Goal: Task Accomplishment & Management: Complete application form

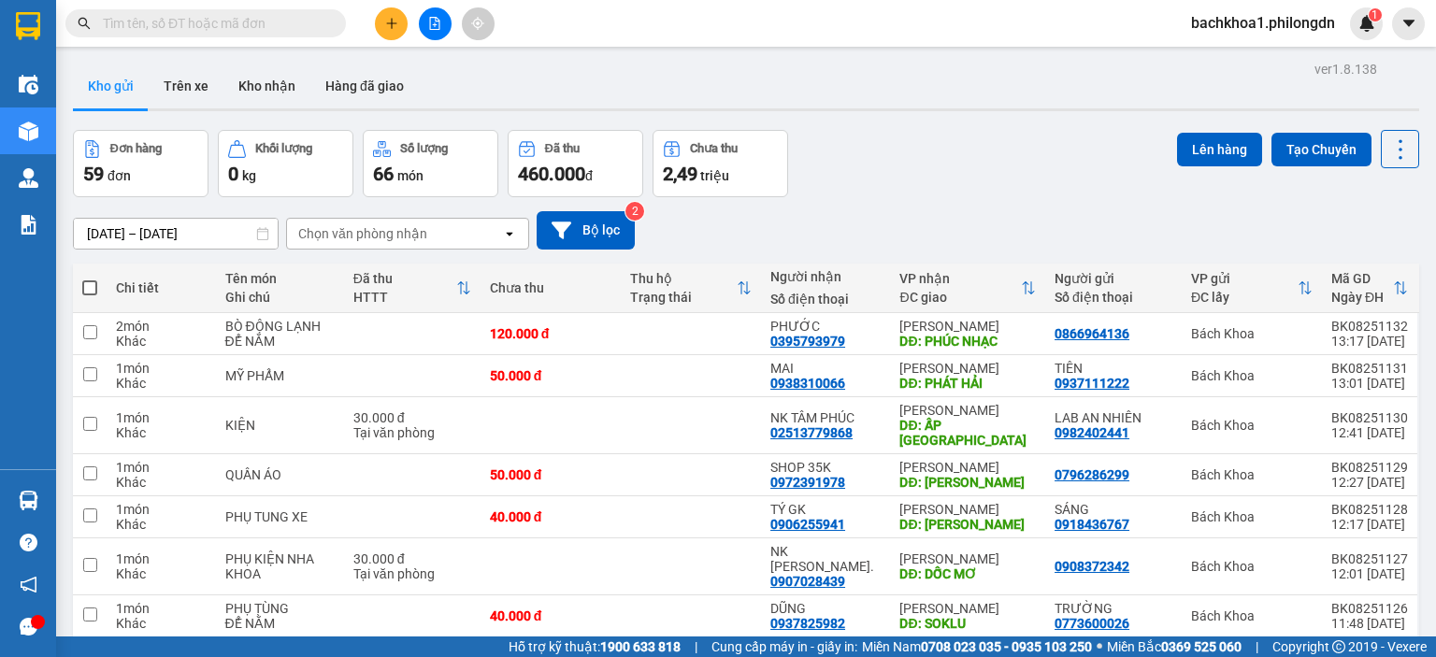
scroll to position [170, 0]
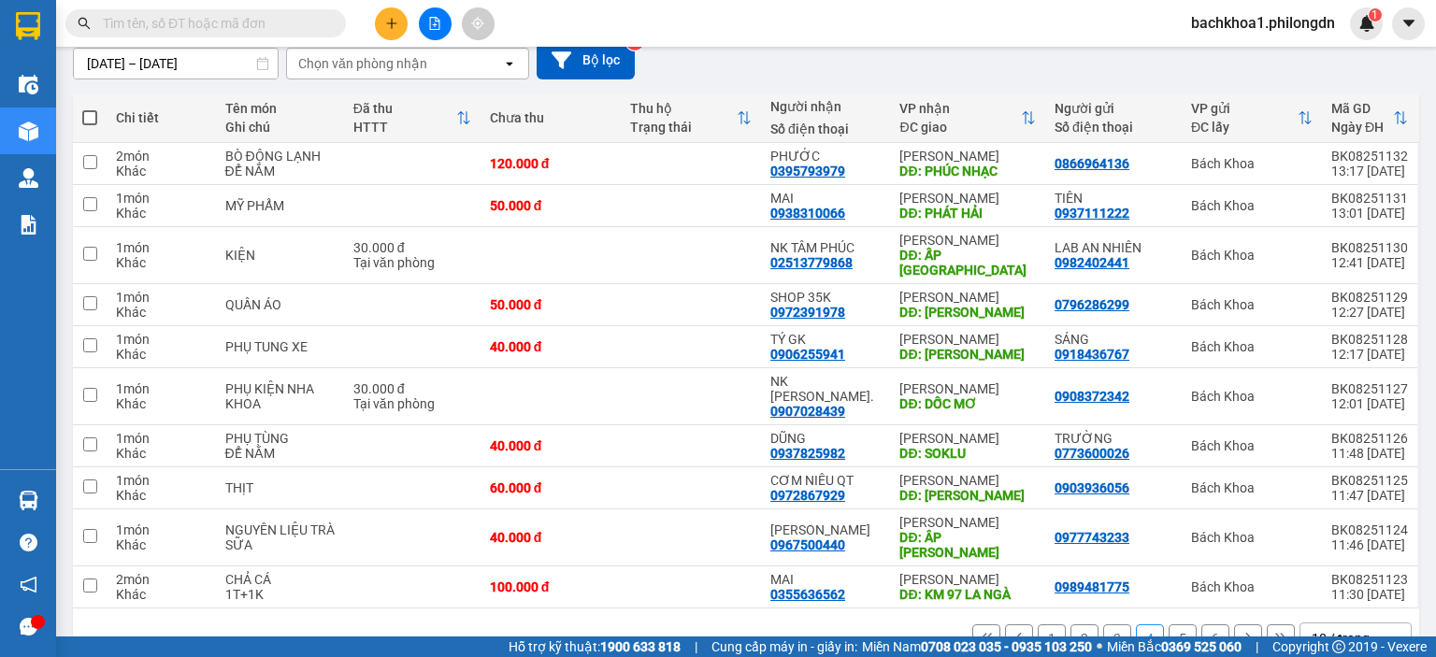
click at [287, 15] on input "text" at bounding box center [213, 23] width 221 height 21
paste input "0987017179"
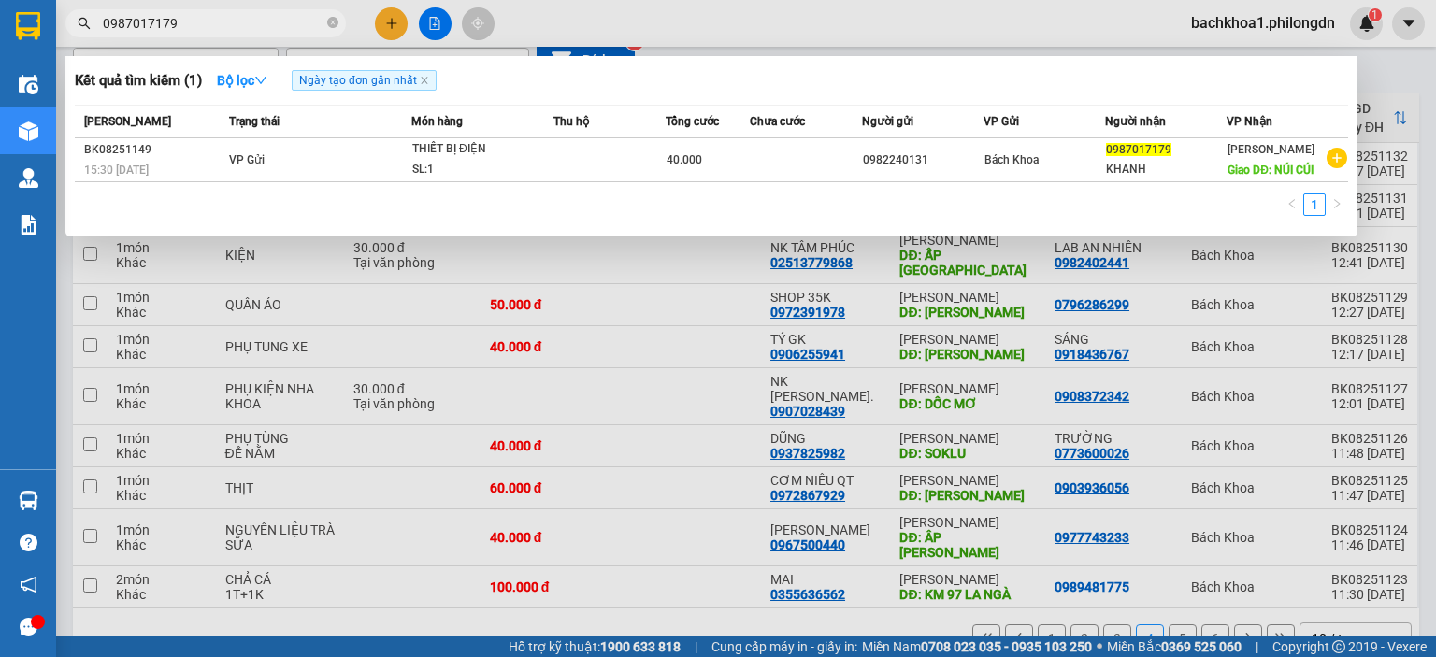
type input "0987017179"
click at [329, 27] on icon "close-circle" at bounding box center [332, 22] width 11 height 11
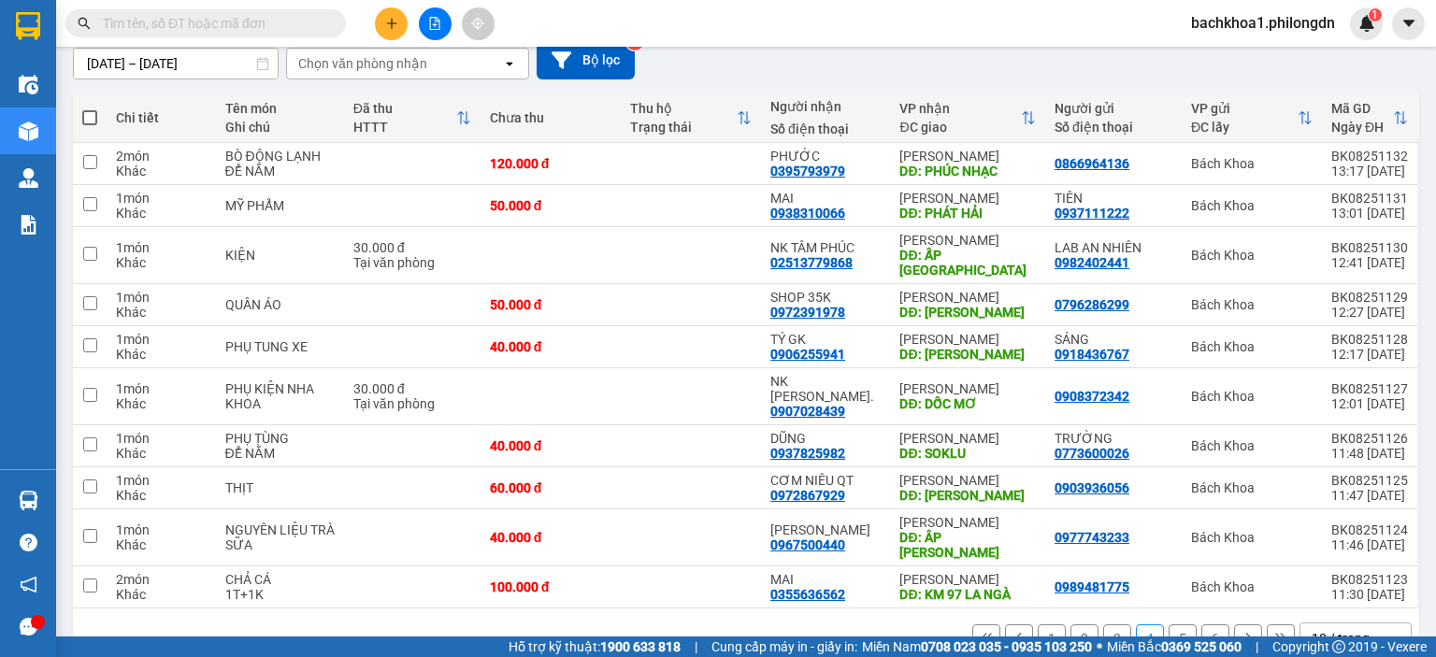
paste input "0938341453"
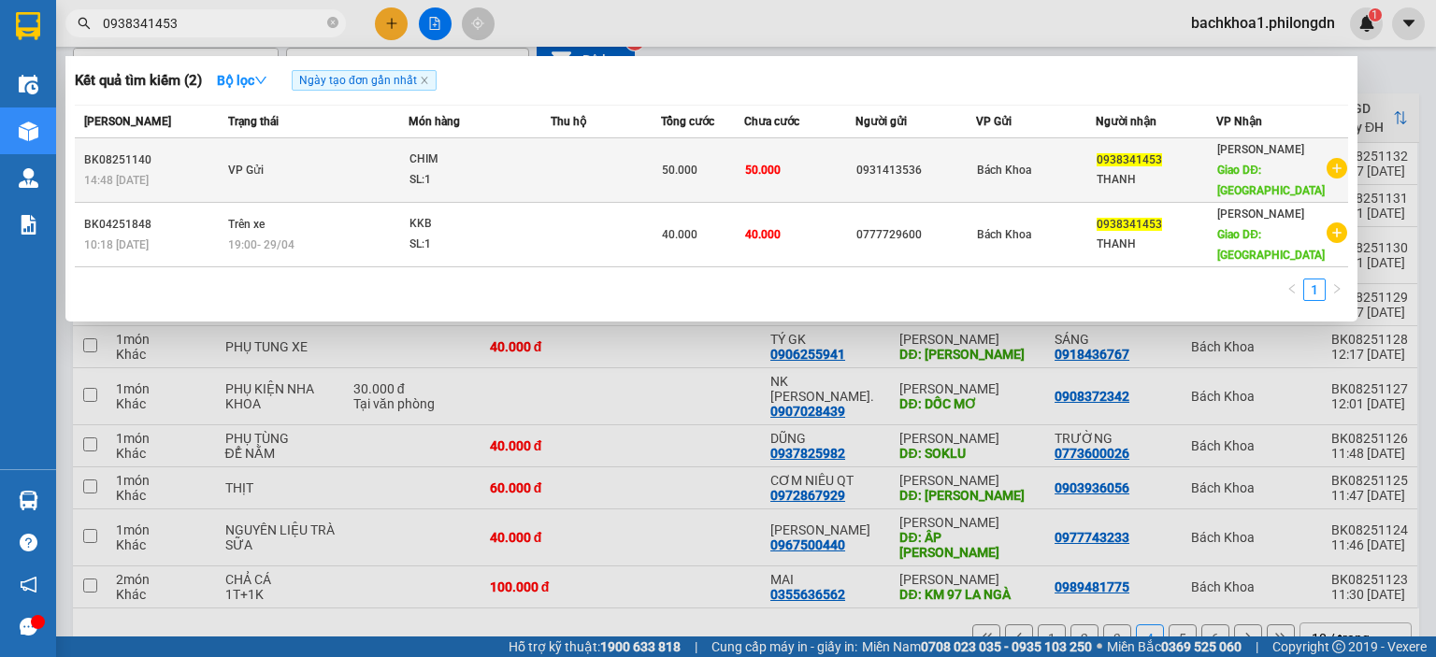
type input "0938341453"
click at [888, 171] on div "0931413536" at bounding box center [915, 171] width 119 height 20
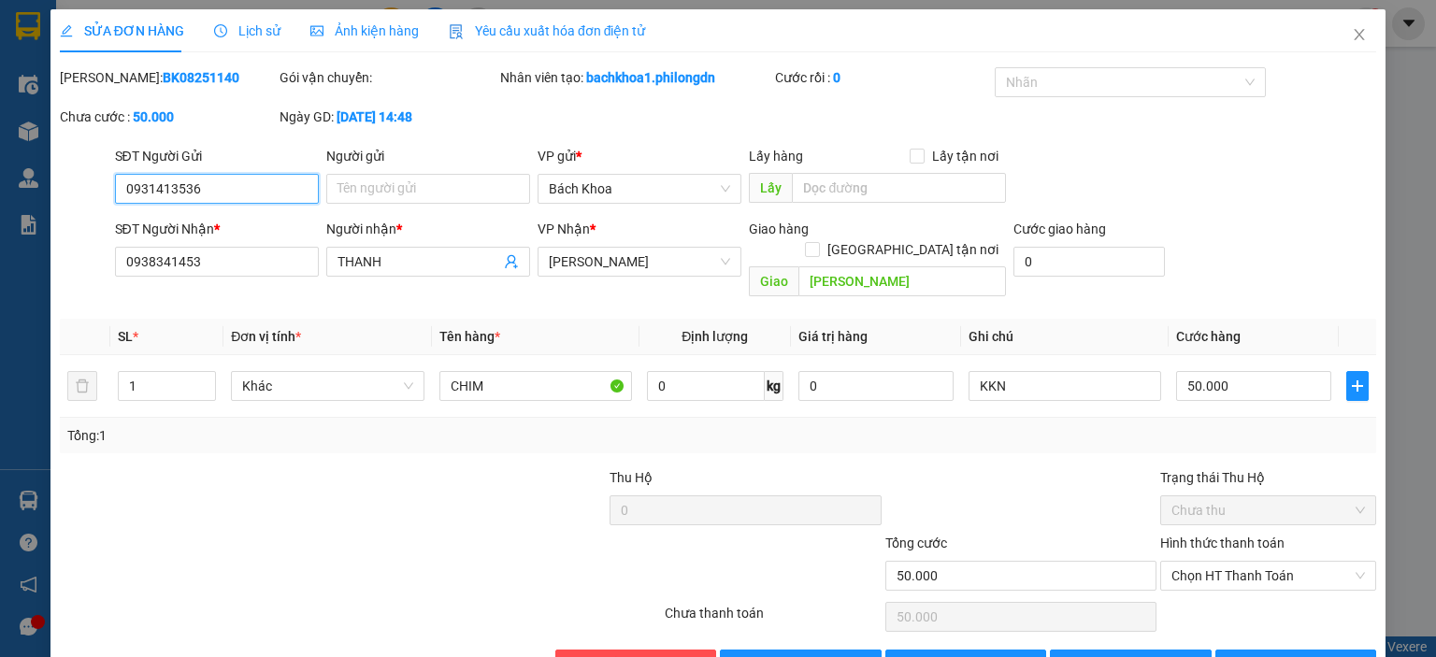
type input "0931413536"
type input "0938341453"
type input "THANH"
type input "[PERSON_NAME]"
type input "50.000"
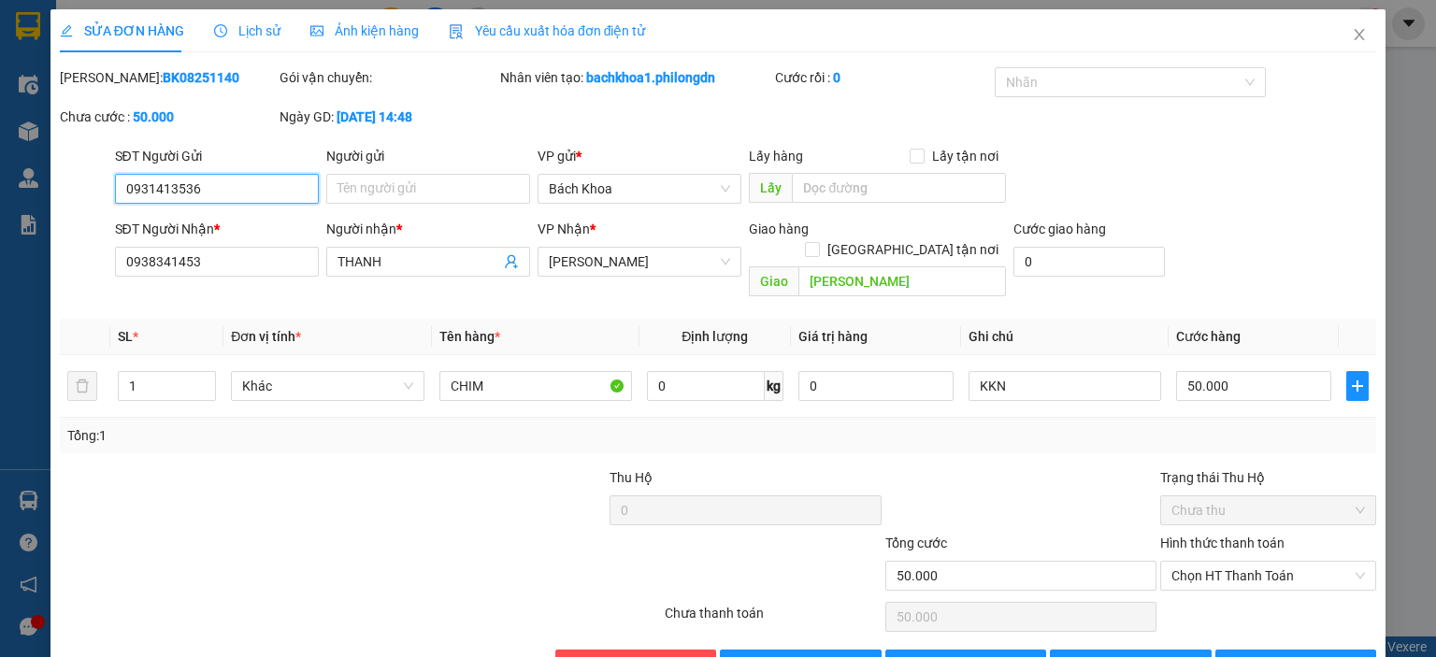
type input "50.000"
click at [186, 190] on input "0931413536" at bounding box center [217, 189] width 204 height 30
click at [1352, 36] on icon "close" at bounding box center [1359, 34] width 15 height 15
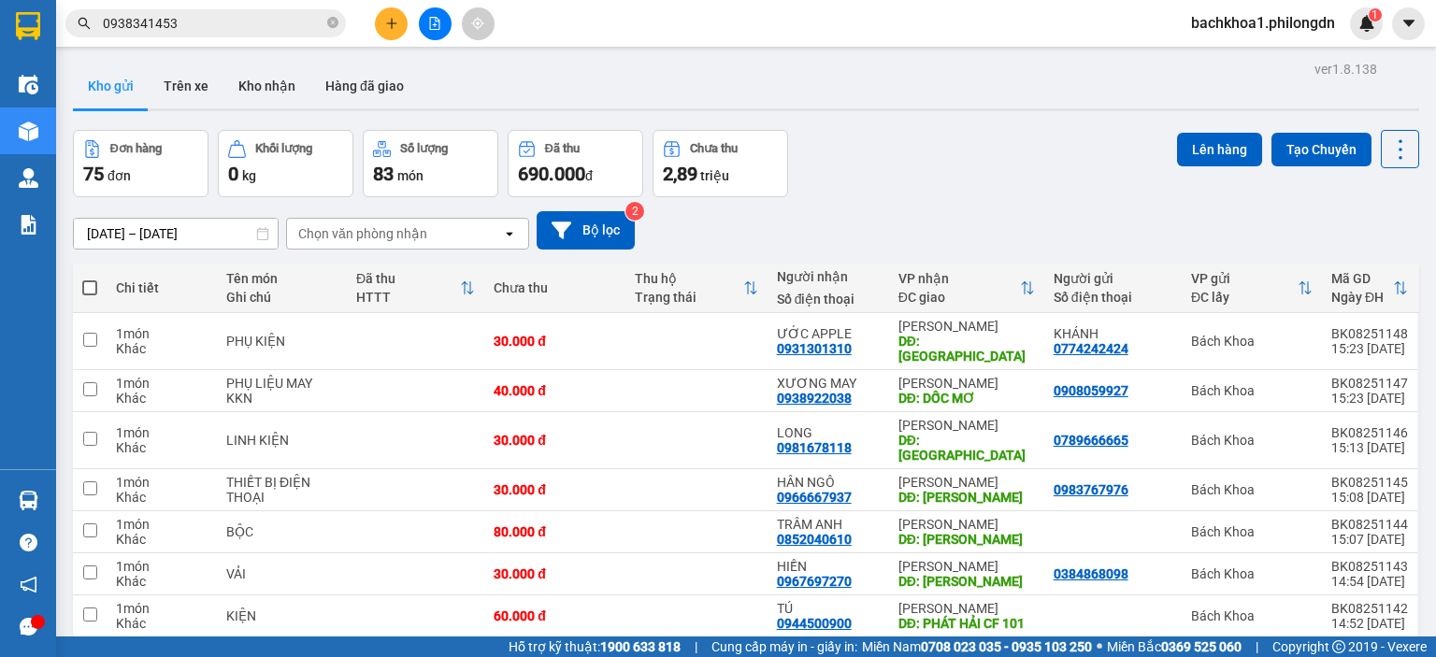
click at [333, 22] on icon "close-circle" at bounding box center [332, 22] width 11 height 11
paste input "0938341453"
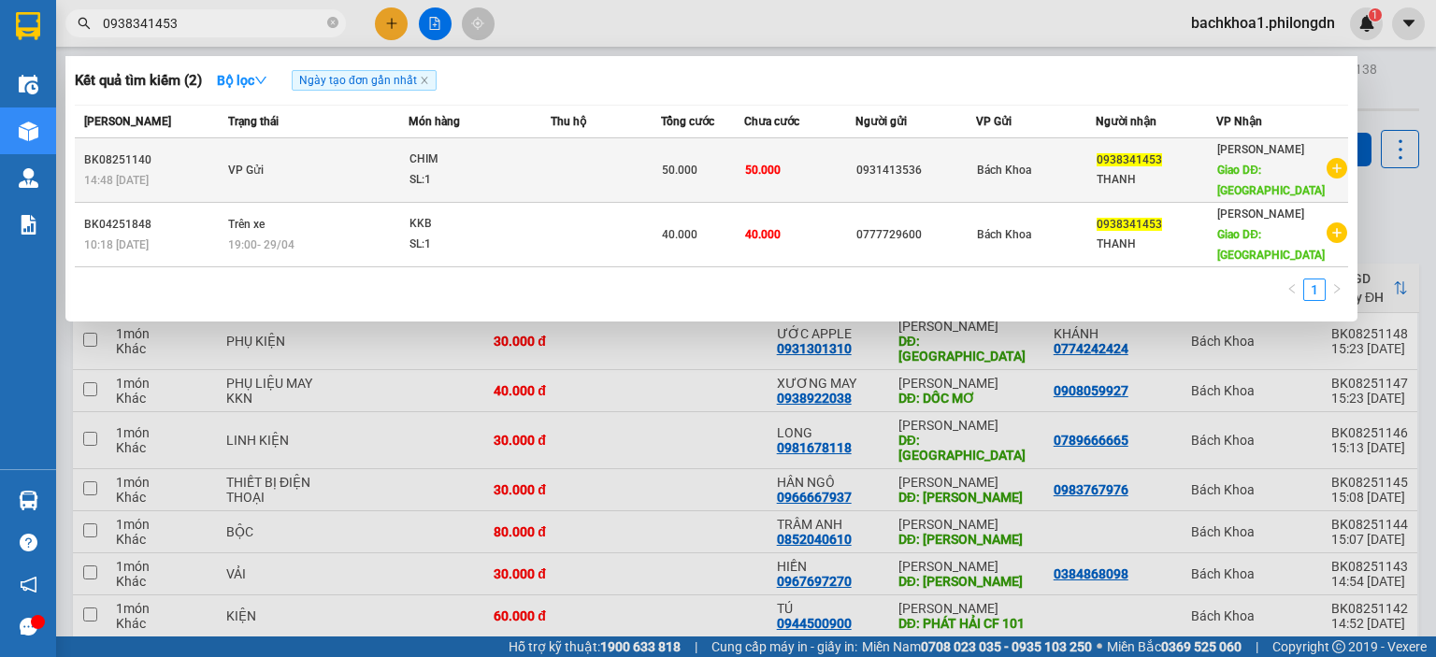
type input "0938341453"
click at [910, 168] on div "0931413536" at bounding box center [915, 171] width 119 height 20
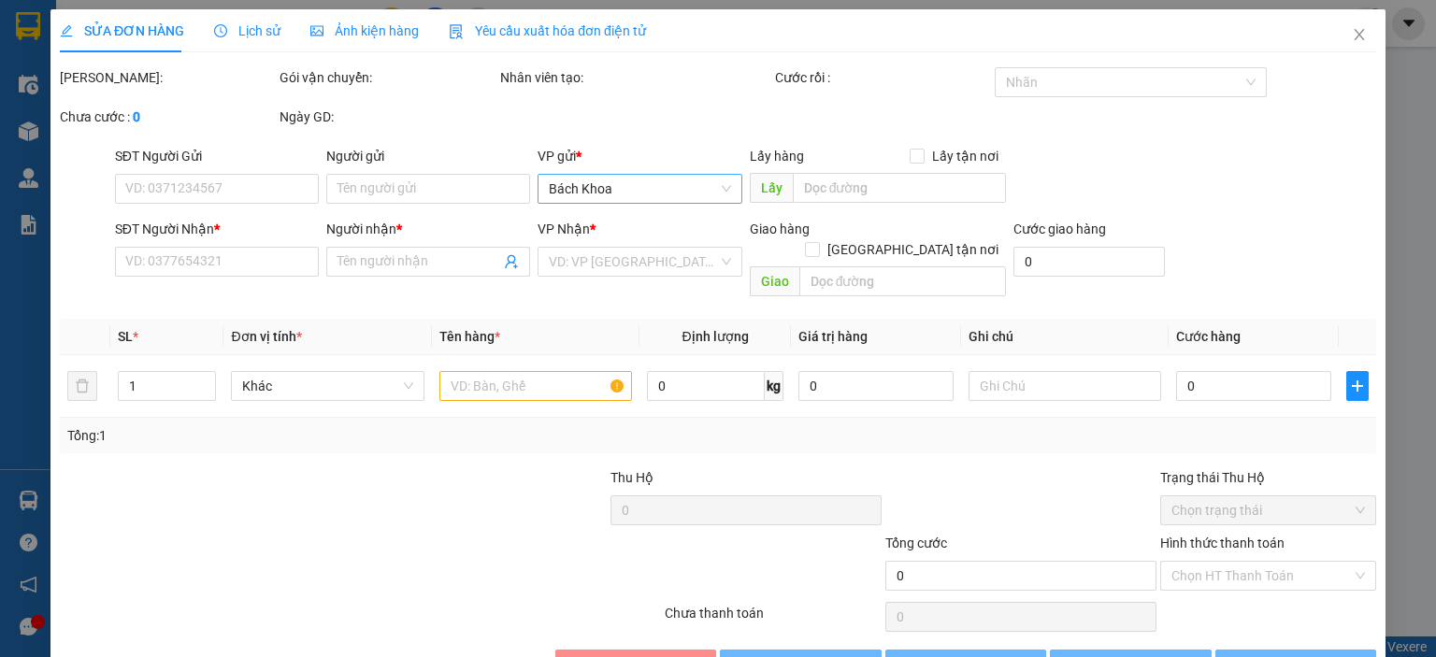
type input "0931413536"
type input "0938341453"
type input "THANH"
type input "[PERSON_NAME]"
type input "50.000"
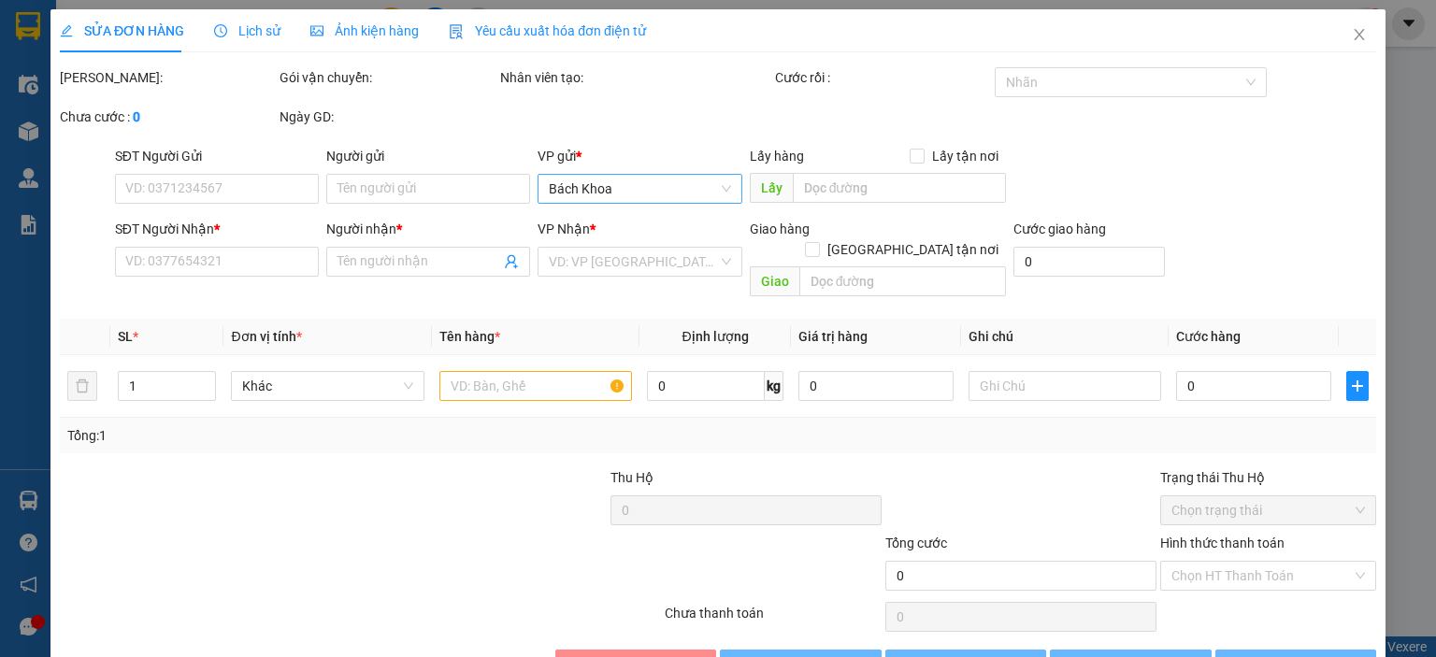
type input "50.000"
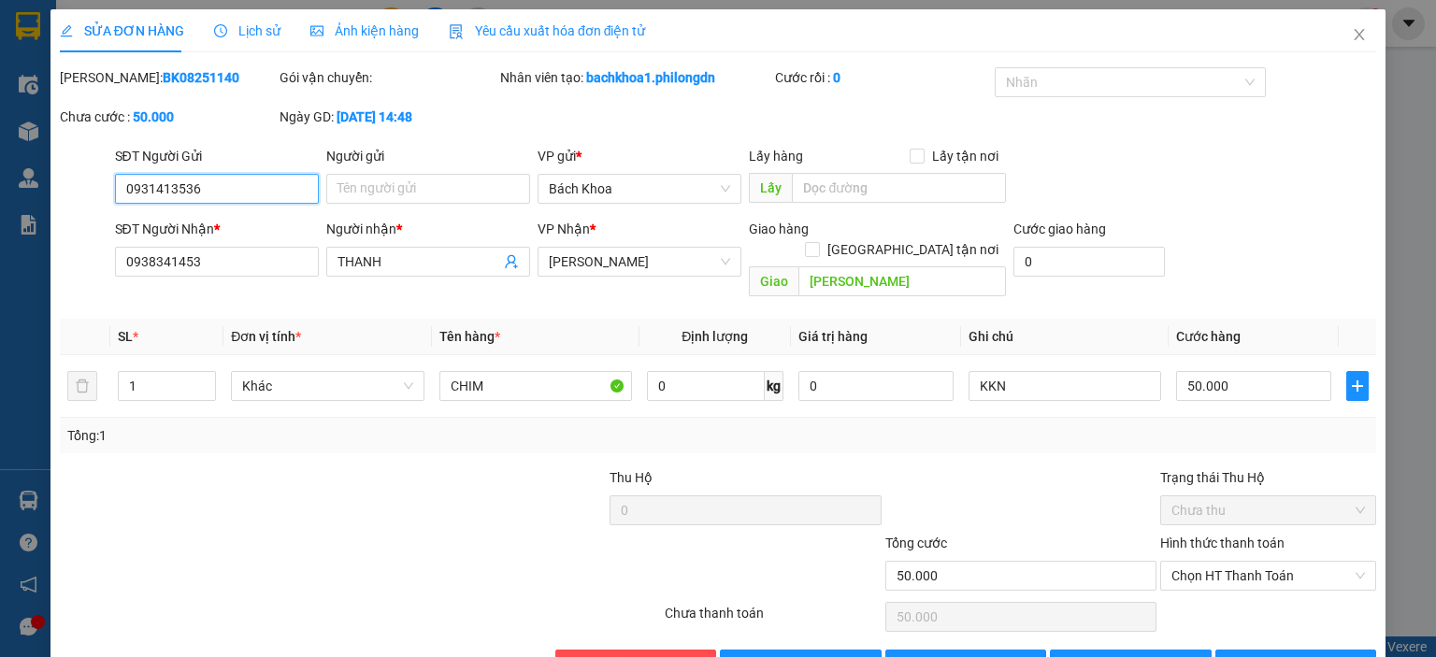
click at [172, 187] on input "0931413536" at bounding box center [217, 189] width 204 height 30
click at [1355, 33] on icon "close" at bounding box center [1360, 34] width 10 height 11
